Goal: Task Accomplishment & Management: Use online tool/utility

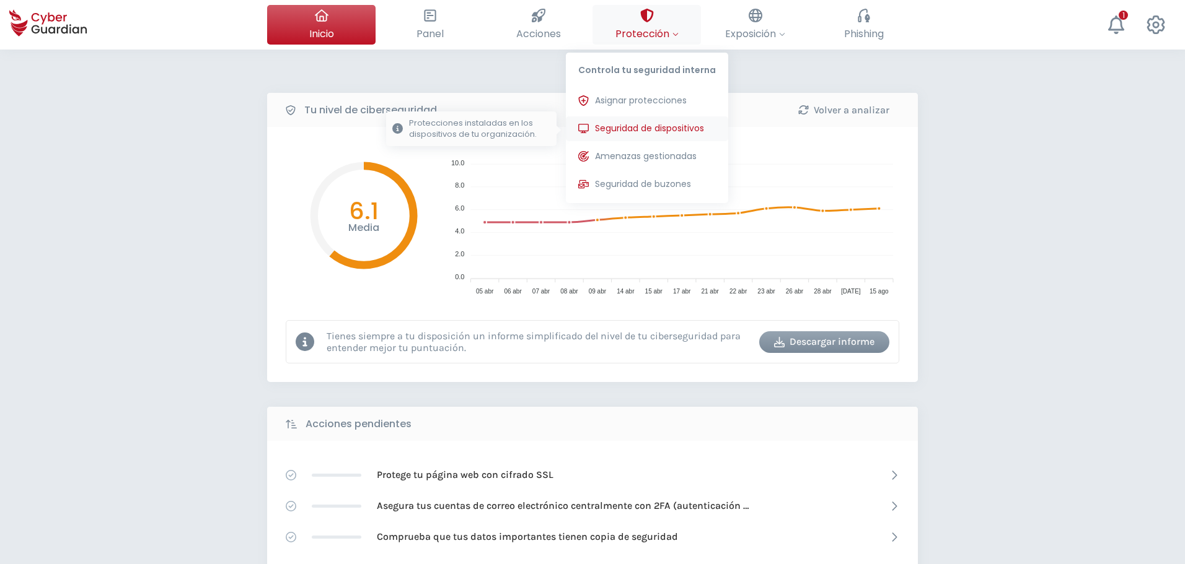
click at [638, 131] on span "Seguridad de dispositivos" at bounding box center [649, 128] width 109 height 13
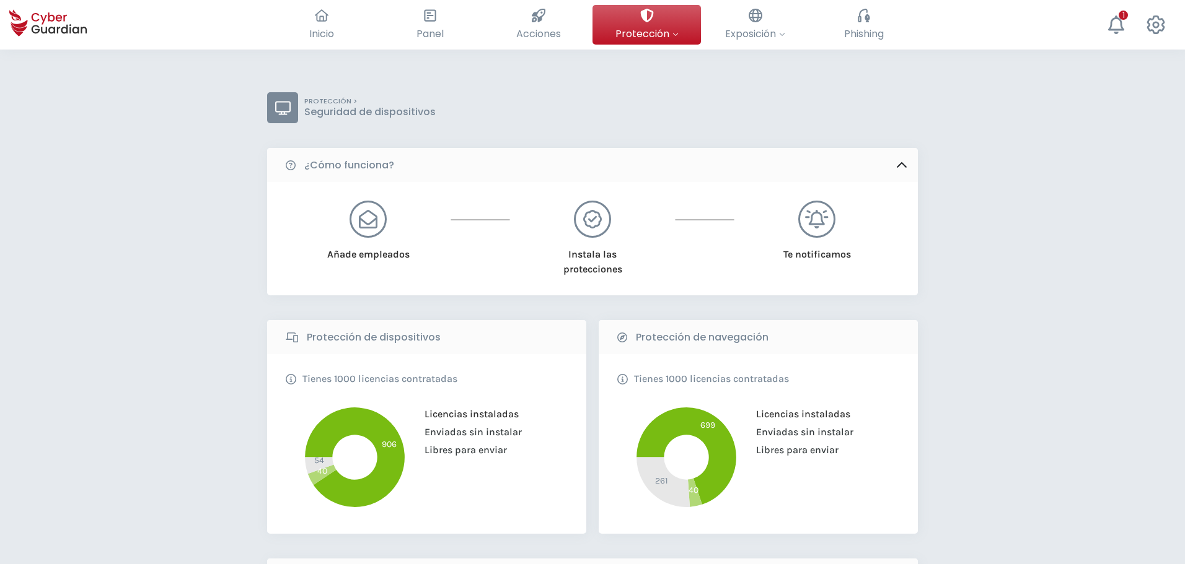
scroll to position [310, 0]
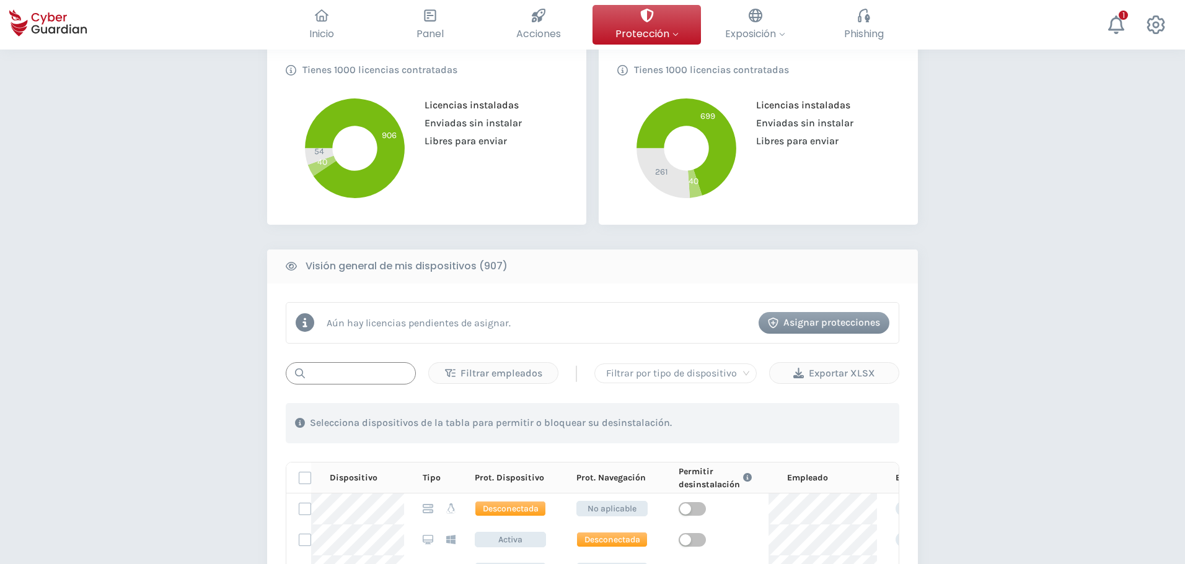
click at [356, 375] on input "text" at bounding box center [351, 373] width 130 height 22
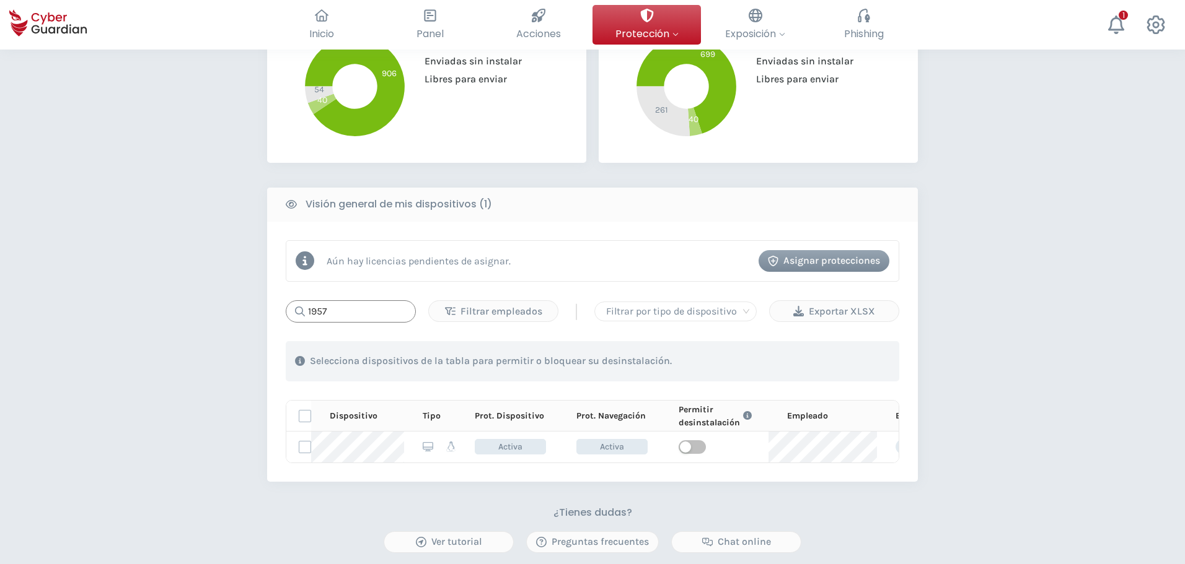
type input "1957"
